Goal: Task Accomplishment & Management: Complete application form

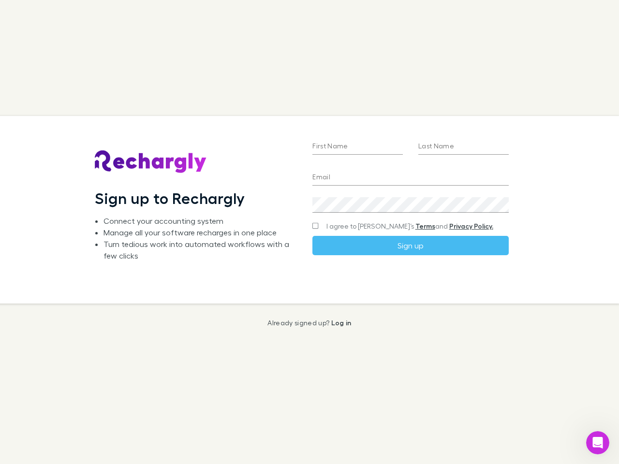
click at [309, 232] on div "First Name Last Name Email Create a password I agree to Rechargly’s Terms and P…" at bounding box center [410, 210] width 211 height 188
click at [357, 147] on input "First Name" at bounding box center [357, 146] width 90 height 15
click at [463, 147] on input "Last Name" at bounding box center [463, 146] width 90 height 15
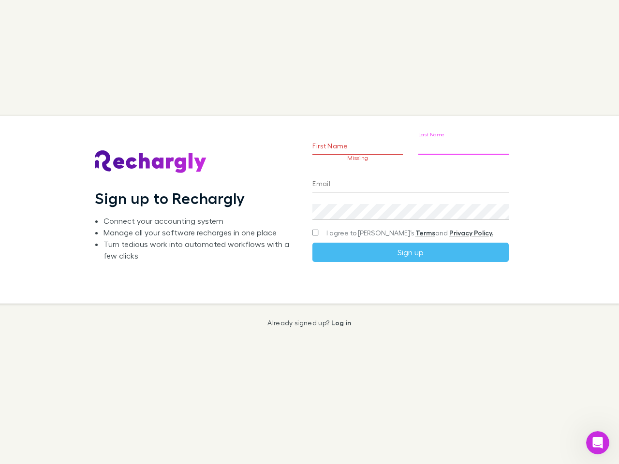
click at [410, 178] on input "Email" at bounding box center [410, 184] width 196 height 15
click at [410, 205] on div "Create a password" at bounding box center [410, 207] width 196 height 23
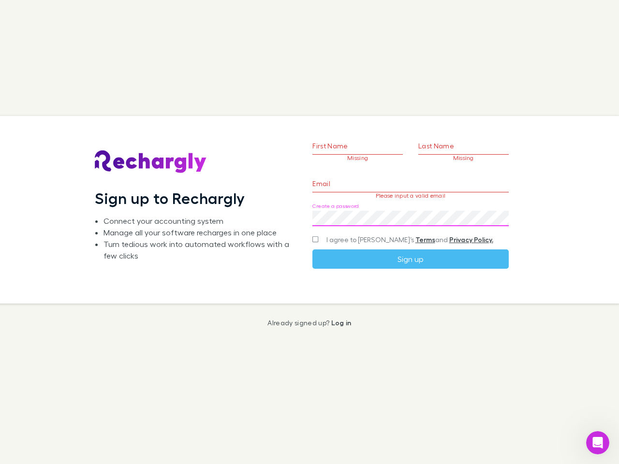
click at [391, 226] on form "First Name Missing Last Name Missing Email Please input a valid email Create a …" at bounding box center [410, 188] width 196 height 161
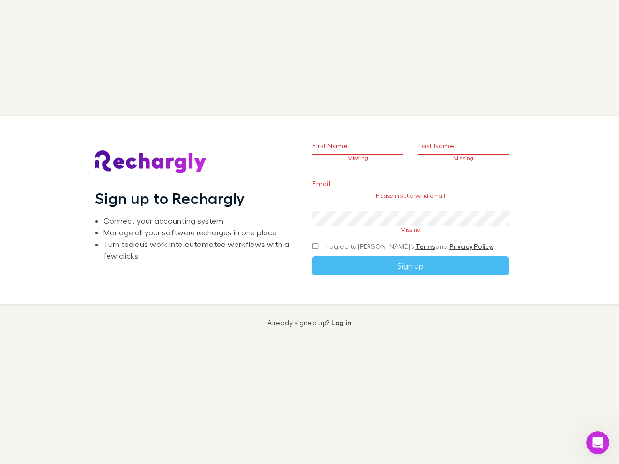
click at [415, 246] on link "Terms" at bounding box center [425, 246] width 20 height 8
